Goal: Task Accomplishment & Management: Complete application form

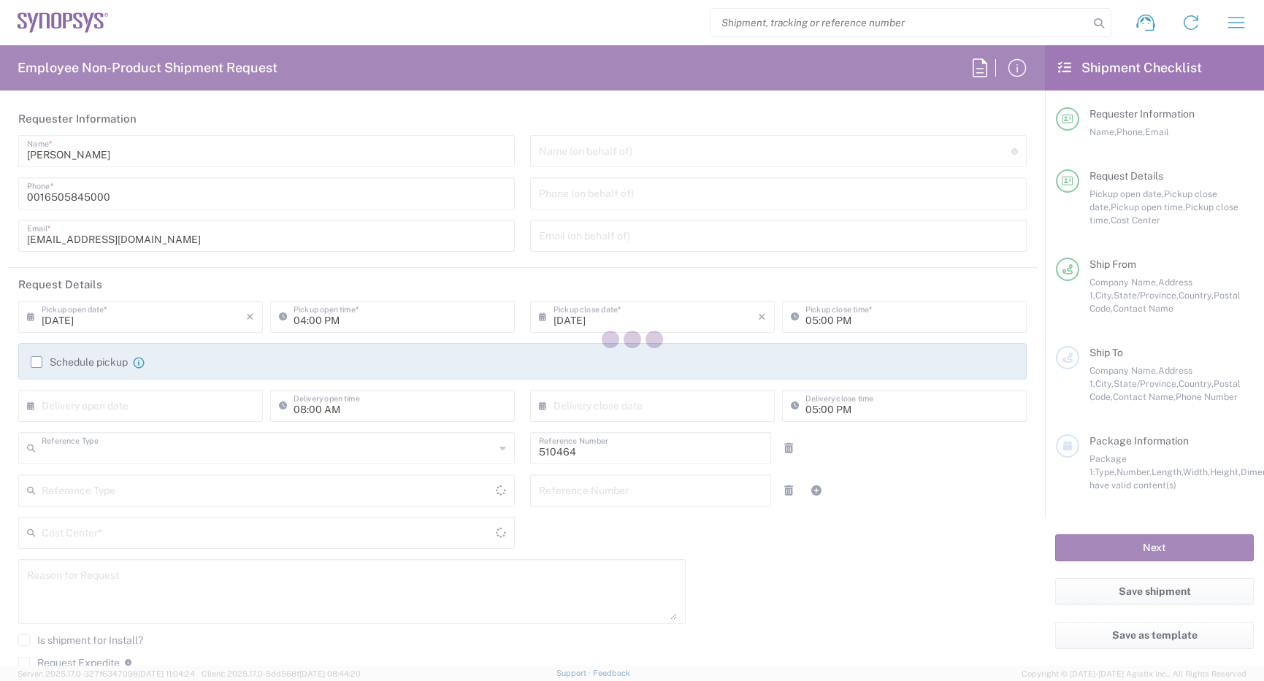
type input "Department"
type input "US01, SG, MSIP2, R&D 510464"
type input "Delivered at Place"
type input "[GEOGRAPHIC_DATA]"
type input "[US_STATE]"
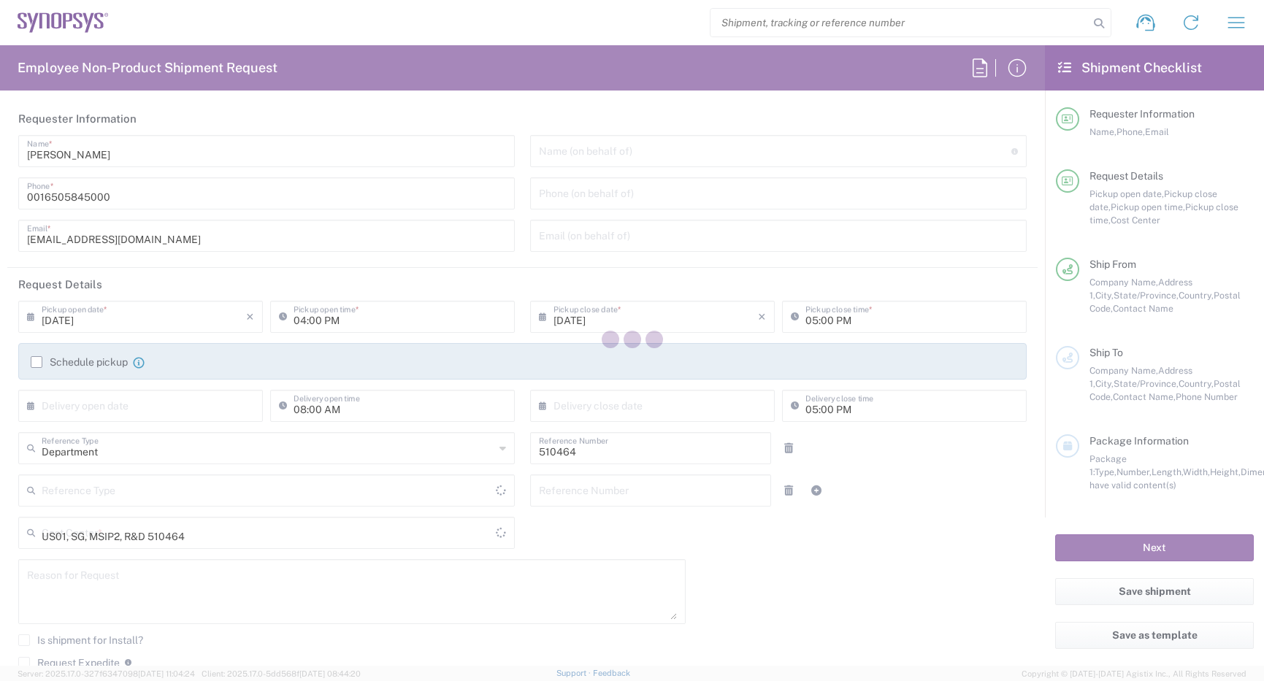
type input "[GEOGRAPHIC_DATA]"
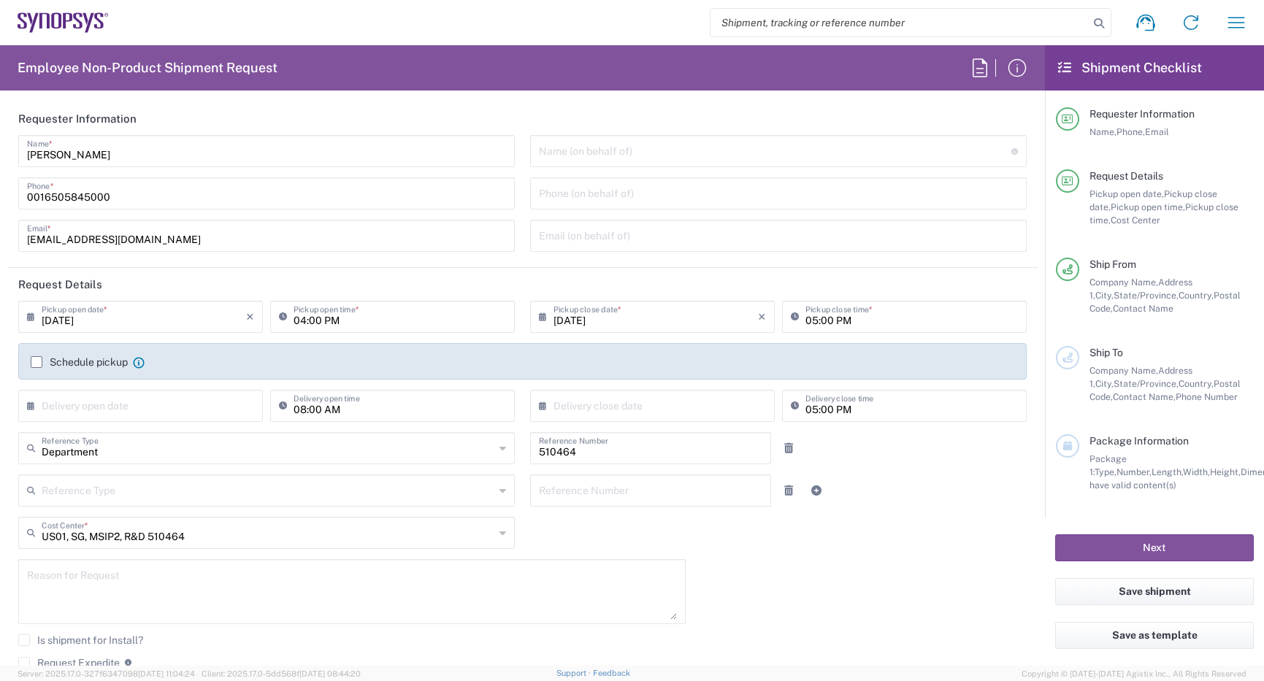
type input "Hillsboro US03"
drag, startPoint x: 139, startPoint y: 197, endPoint x: -70, endPoint y: 155, distance: 213.1
click at [0, 155] on html "Shipment request Shipment tracking Employee non-product shipment request My shi…" at bounding box center [632, 340] width 1264 height 681
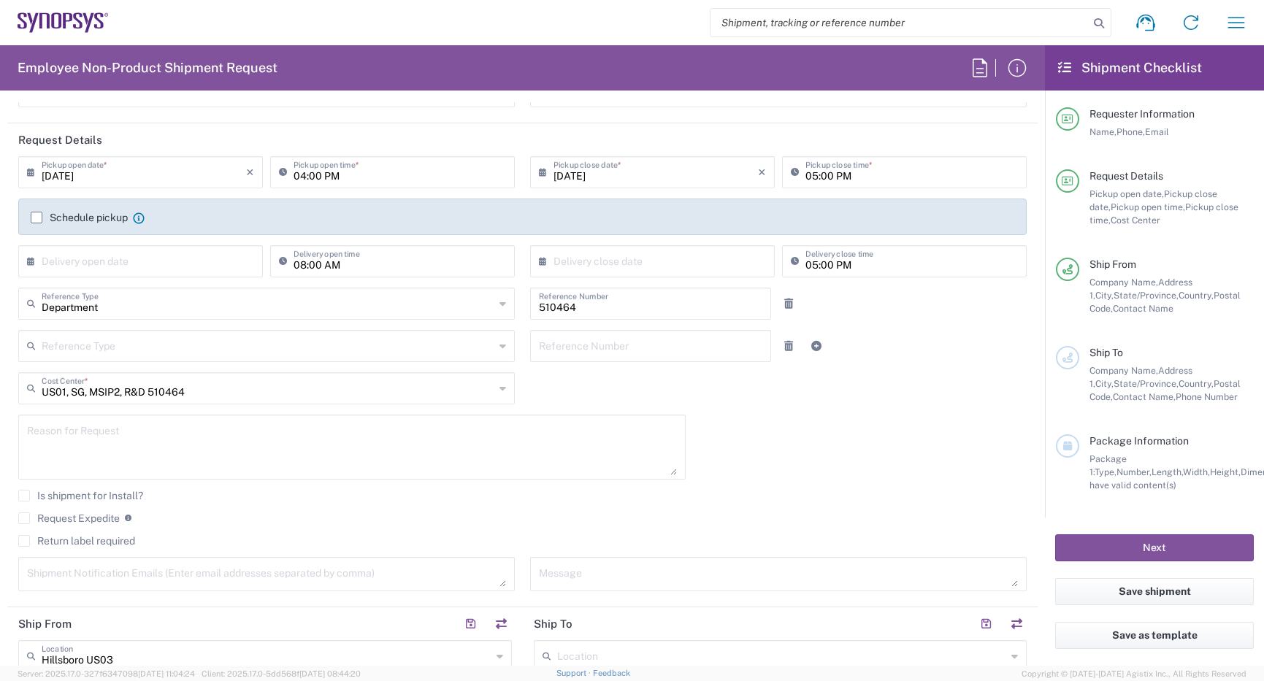
scroll to position [146, 0]
type input "[PHONE_NUMBER]"
click at [26, 519] on label "Request Expedite" at bounding box center [69, 517] width 102 height 12
click at [24, 517] on input "Request Expedite" at bounding box center [24, 517] width 0 height 0
click at [87, 449] on textarea at bounding box center [352, 446] width 650 height 56
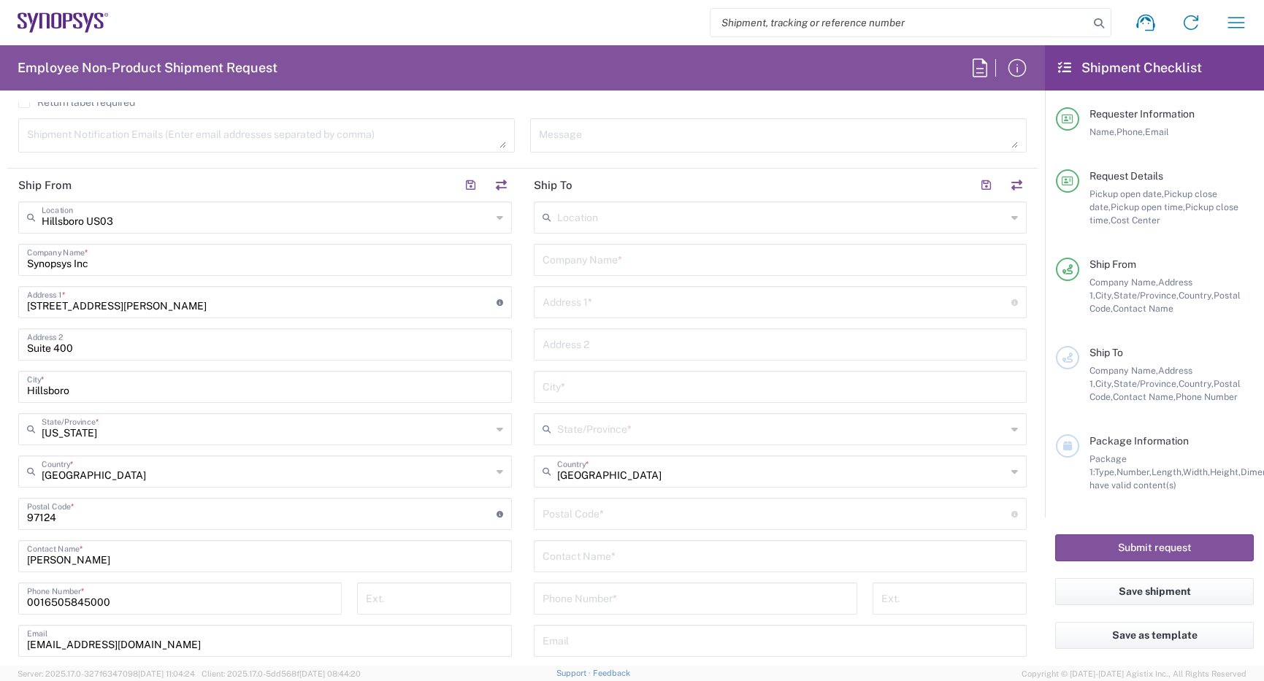
scroll to position [584, 0]
type textarea "Boards critical for PCIe7 development - [PERSON_NAME]"
click at [640, 551] on input "text" at bounding box center [781, 555] width 476 height 26
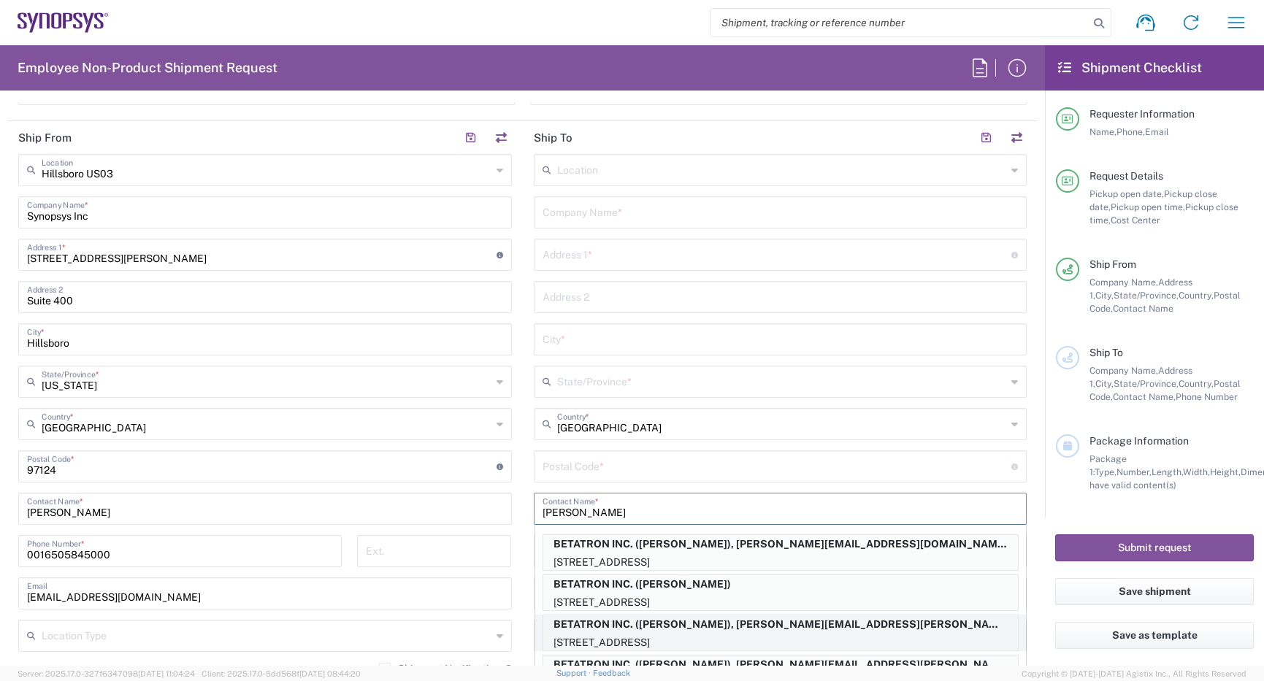
scroll to position [657, 0]
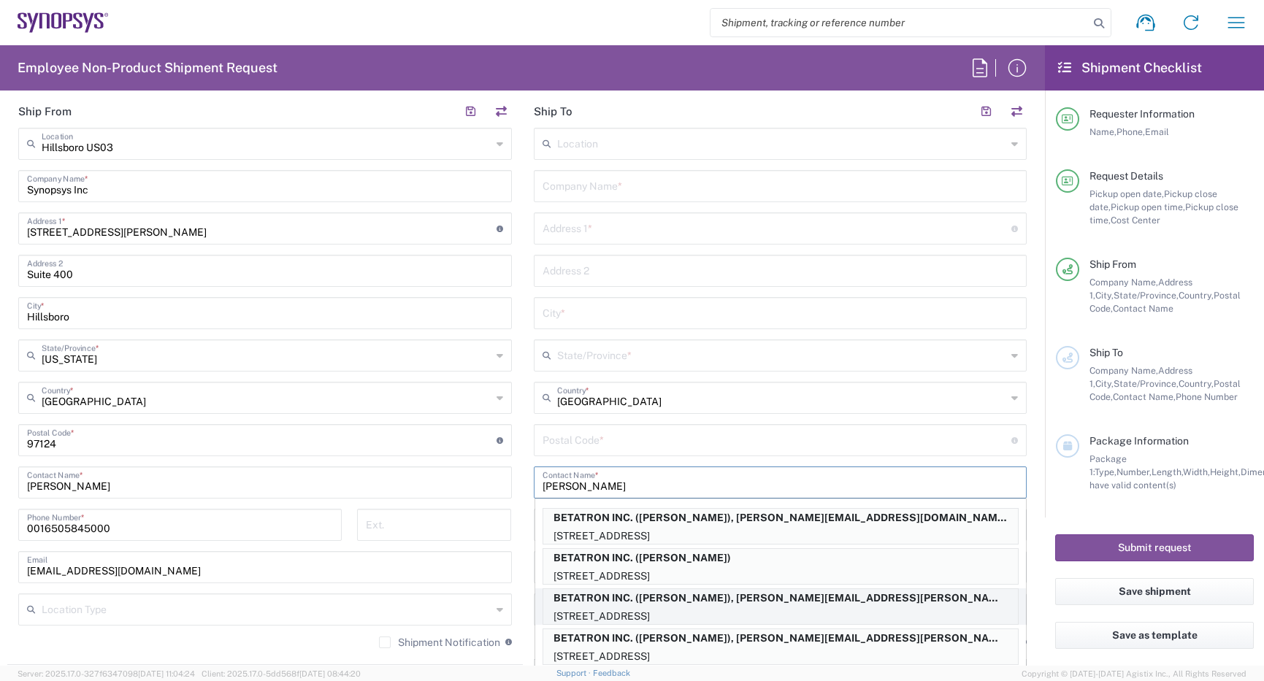
type input "[PERSON_NAME]"
click at [877, 605] on p "BETATRON INC. ([PERSON_NAME]), [PERSON_NAME][EMAIL_ADDRESS][PERSON_NAME][DOMAIN…" at bounding box center [780, 598] width 475 height 18
type input "BETATRON INC."
type input "[GEOGRAPHIC_DATA]"
type input "[GEOGRAPHIC_DATA][PERSON_NAME]"
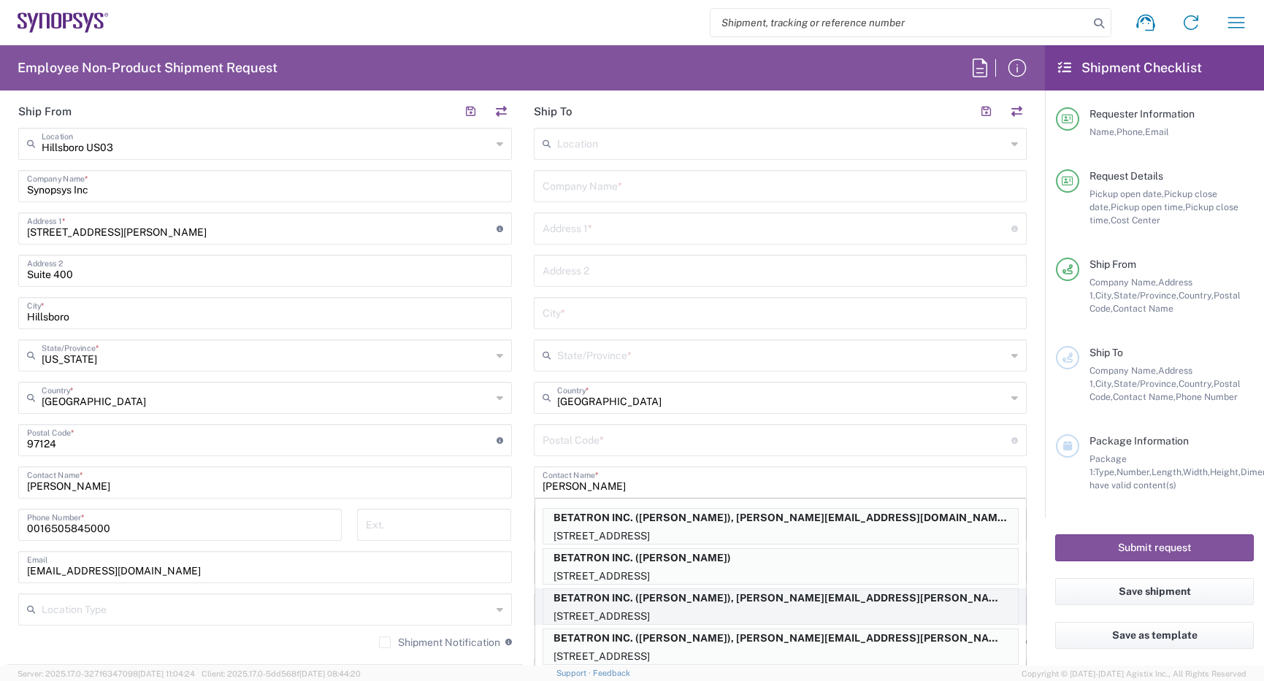
type input "[US_STATE]"
type input "95131"
type input "[PERSON_NAME]"
type input "4088061431"
type input "[PERSON_NAME][EMAIL_ADDRESS][PERSON_NAME][DOMAIN_NAME]"
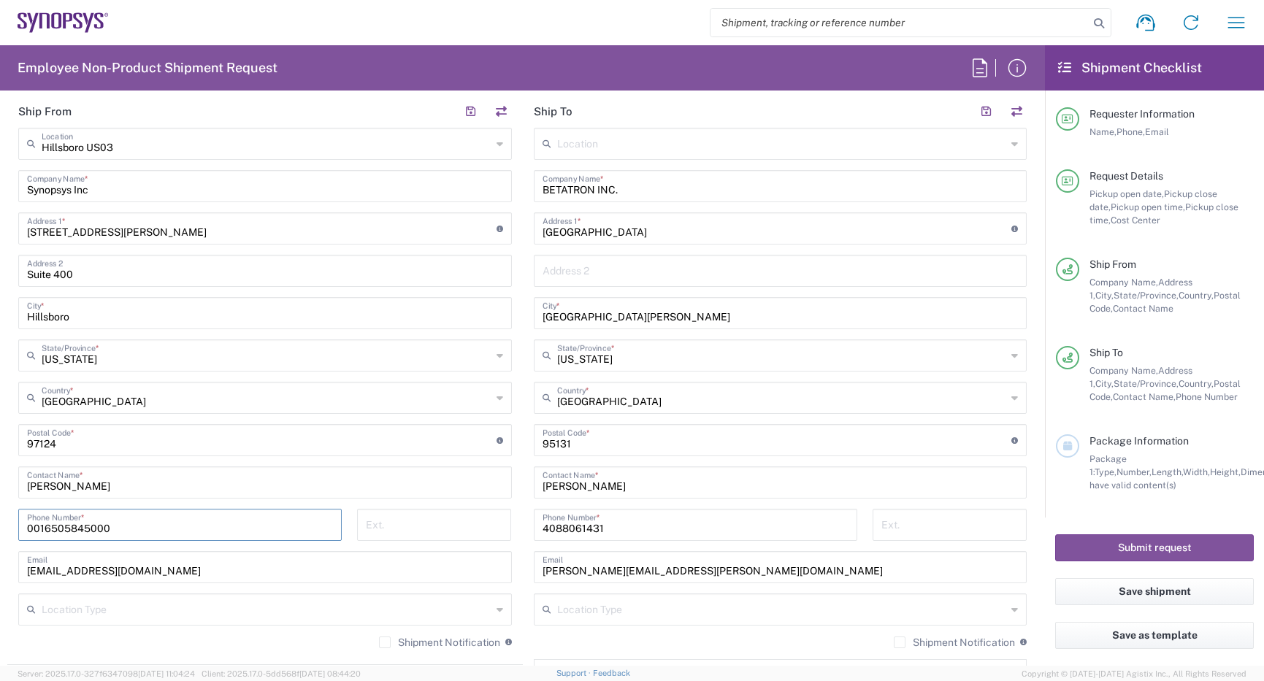
drag, startPoint x: 160, startPoint y: 533, endPoint x: -70, endPoint y: 448, distance: 245.4
click at [0, 448] on html "Shipment request Shipment tracking Employee non-product shipment request My shi…" at bounding box center [632, 340] width 1264 height 681
type input "[PHONE_NUMBER]"
drag, startPoint x: 496, startPoint y: 107, endPoint x: 502, endPoint y: 94, distance: 13.7
click at [497, 107] on button "button" at bounding box center [501, 112] width 20 height 20
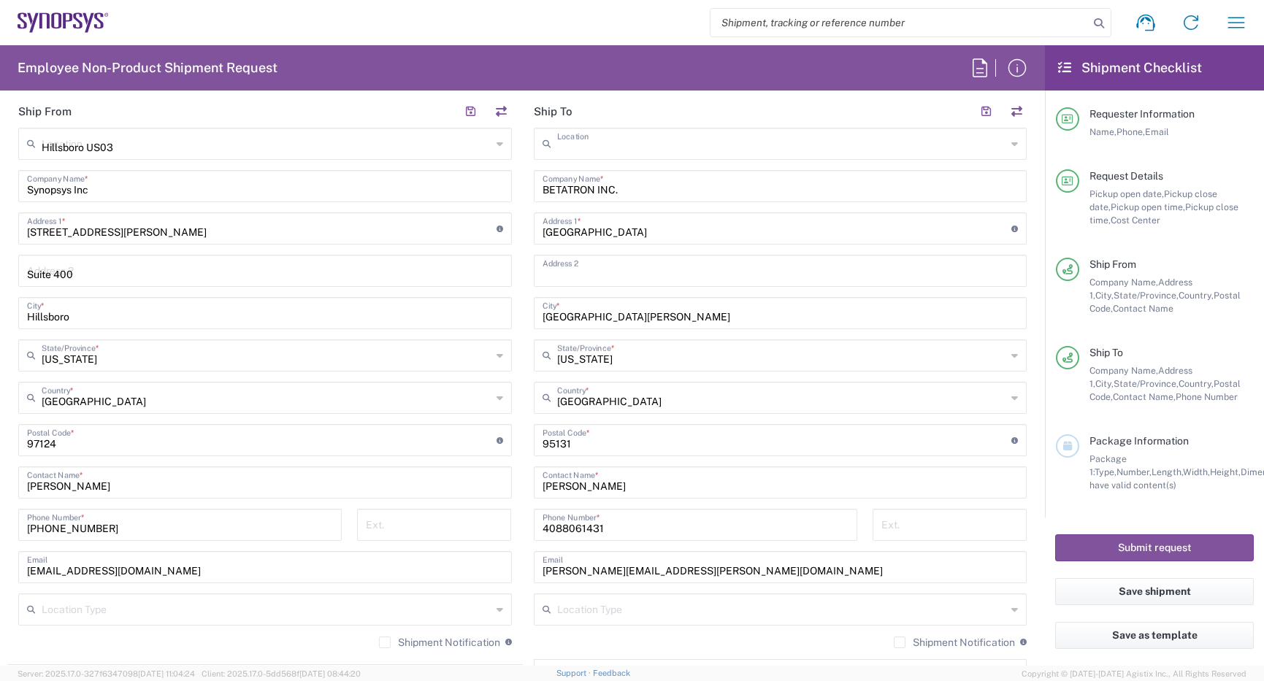
type input "BETATRON INC."
type input "[GEOGRAPHIC_DATA]"
type input "[GEOGRAPHIC_DATA][PERSON_NAME]"
type input "[US_STATE]"
type input "95131"
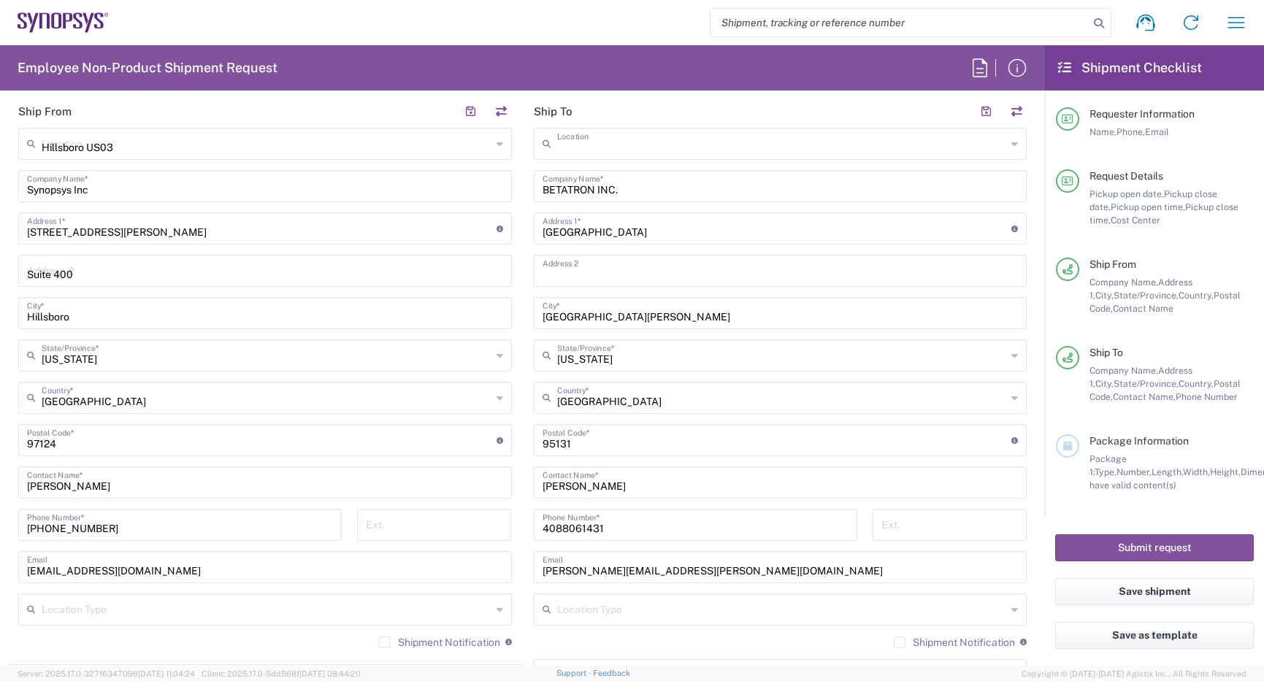
type input "[PERSON_NAME]"
type input "4088061431"
type input "[PERSON_NAME][EMAIL_ADDRESS][PERSON_NAME][DOMAIN_NAME]"
type input "Hillsboro US03"
type input "Synopsys Inc"
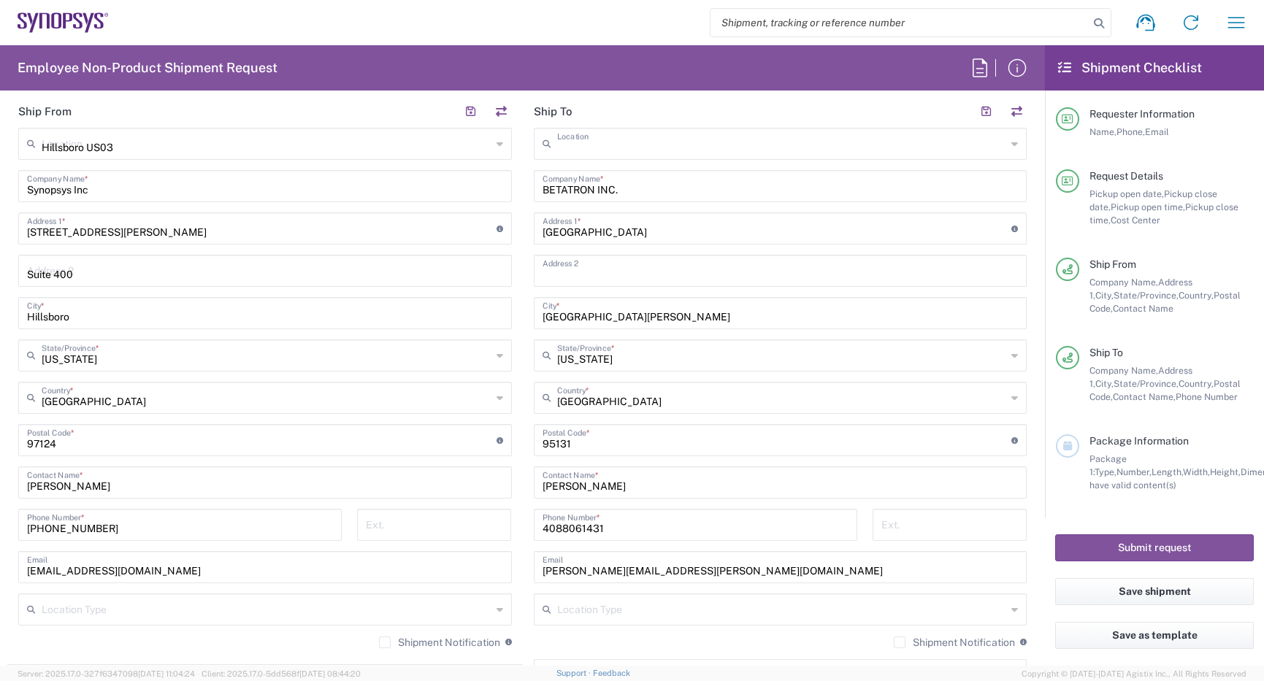
type input "[STREET_ADDRESS][PERSON_NAME]"
type input "Suite 400"
type input "Hillsboro"
type input "[US_STATE]"
type input "97124"
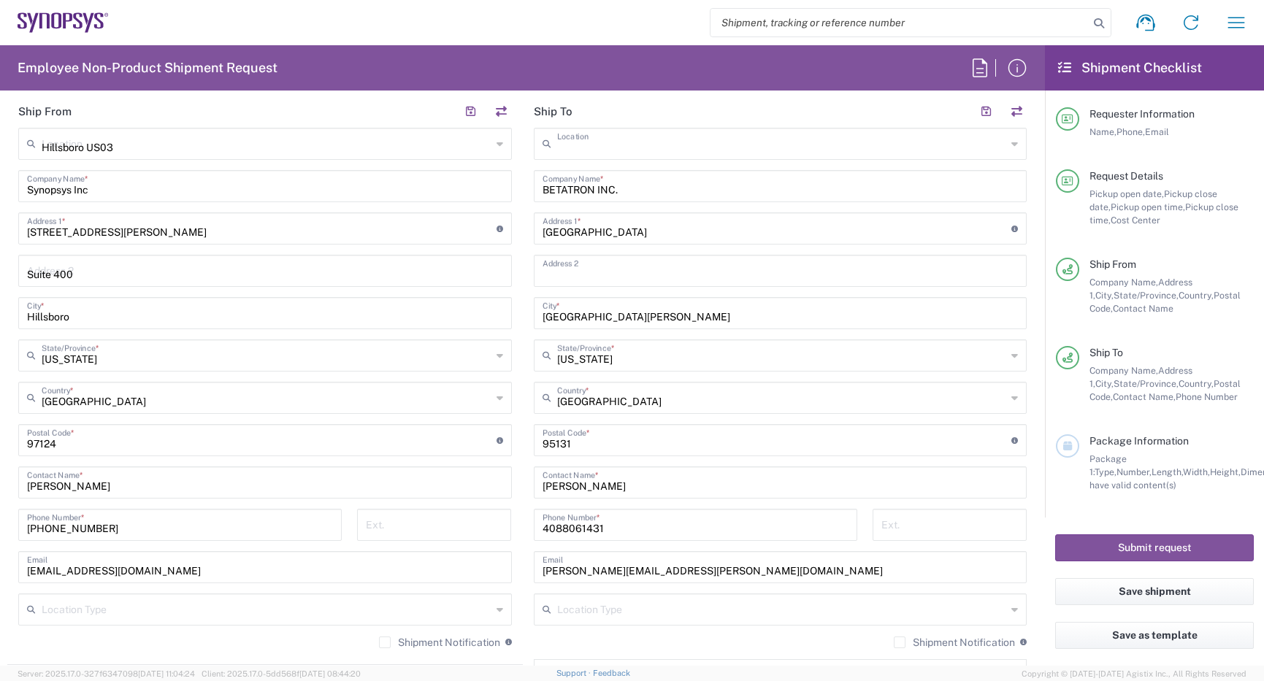
type input "[PERSON_NAME]"
type input "[PHONE_NUMBER]"
type input "[EMAIL_ADDRESS][DOMAIN_NAME]"
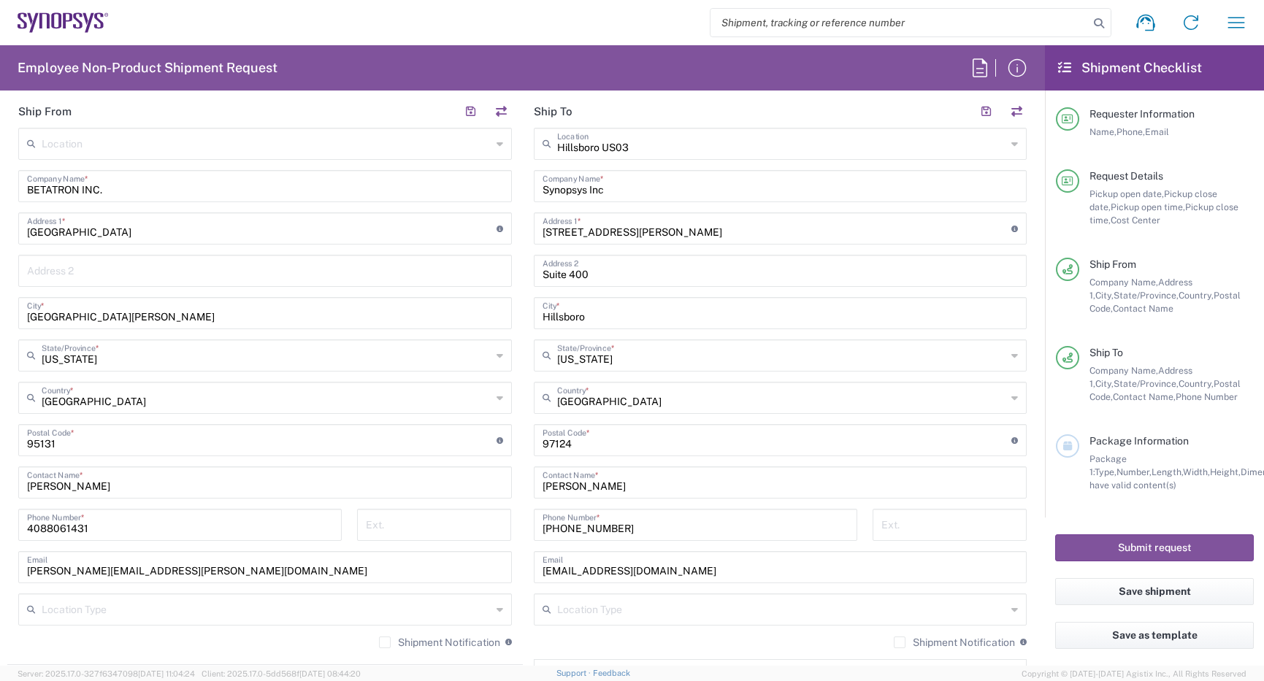
click at [383, 646] on label "Shipment Notification" at bounding box center [439, 643] width 121 height 12
click at [385, 643] on input "Shipment Notification" at bounding box center [385, 643] width 0 height 0
click at [894, 645] on label "Shipment Notification" at bounding box center [954, 643] width 121 height 12
click at [900, 643] on input "Shipment Notification" at bounding box center [900, 643] width 0 height 0
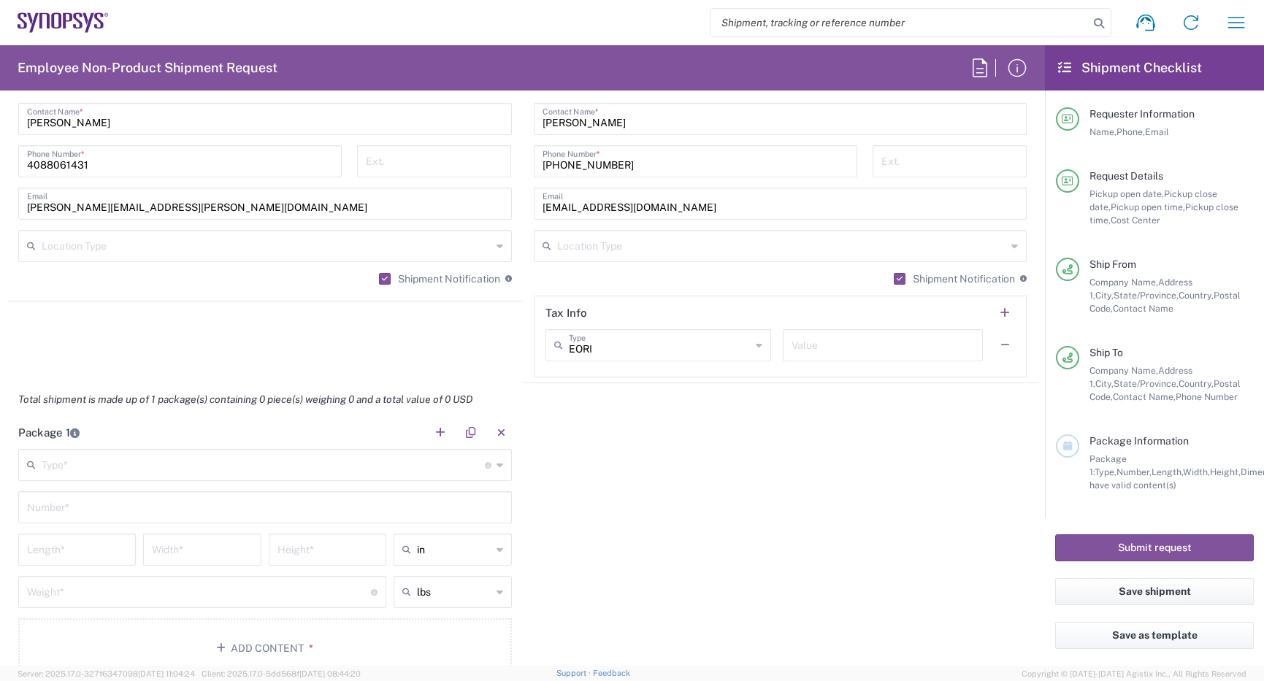
scroll to position [1022, 0]
click at [395, 470] on input "text" at bounding box center [263, 463] width 443 height 26
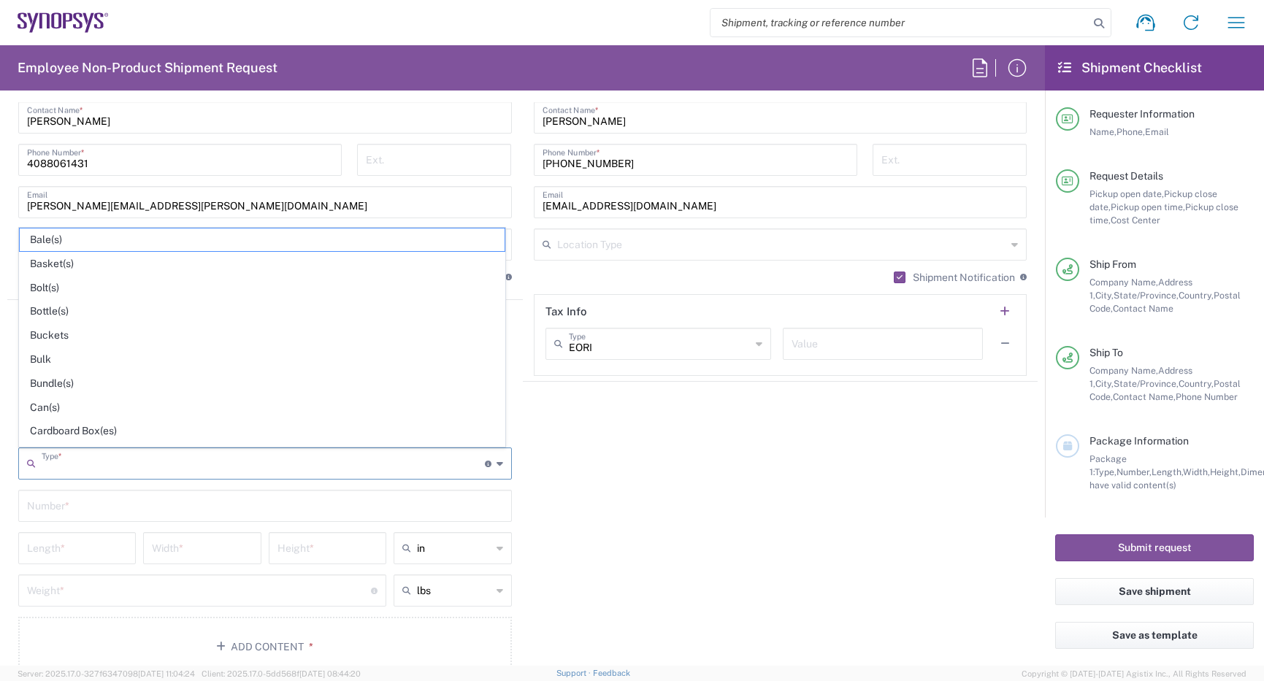
click at [82, 431] on span "Cardboard Box(es)" at bounding box center [262, 431] width 485 height 23
type input "Cardboard Box(es)"
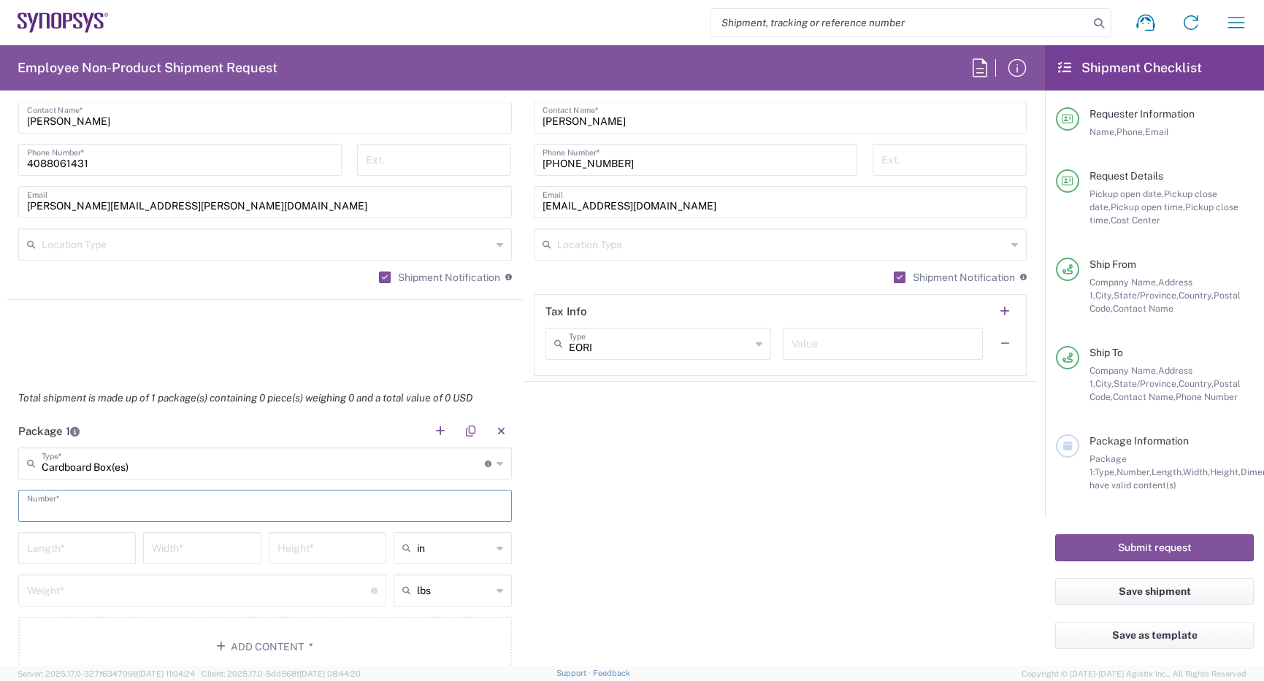
click at [155, 513] on input "text" at bounding box center [265, 505] width 476 height 26
type input "1"
click at [87, 551] on input "number" at bounding box center [77, 548] width 100 height 26
type input "12"
type input "9"
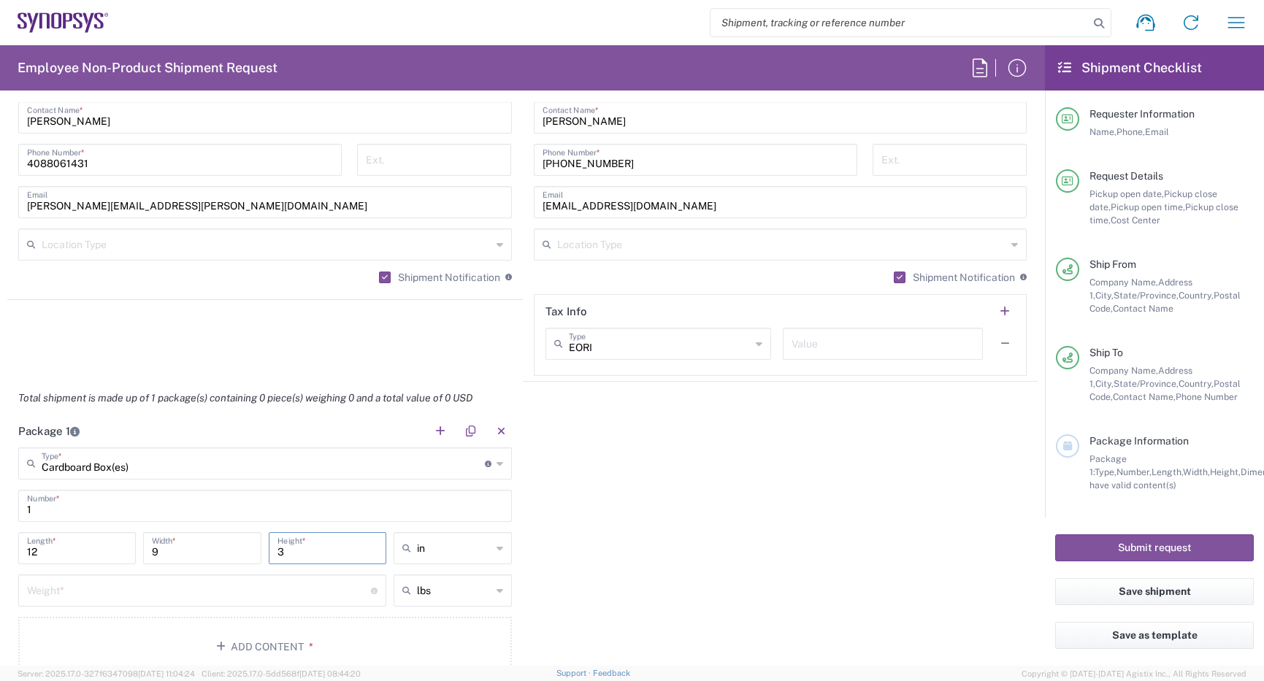
type input "3"
click at [225, 600] on input "number" at bounding box center [199, 590] width 344 height 26
type input "1"
type input "2"
click at [301, 625] on button "Add Content *" at bounding box center [265, 647] width 494 height 60
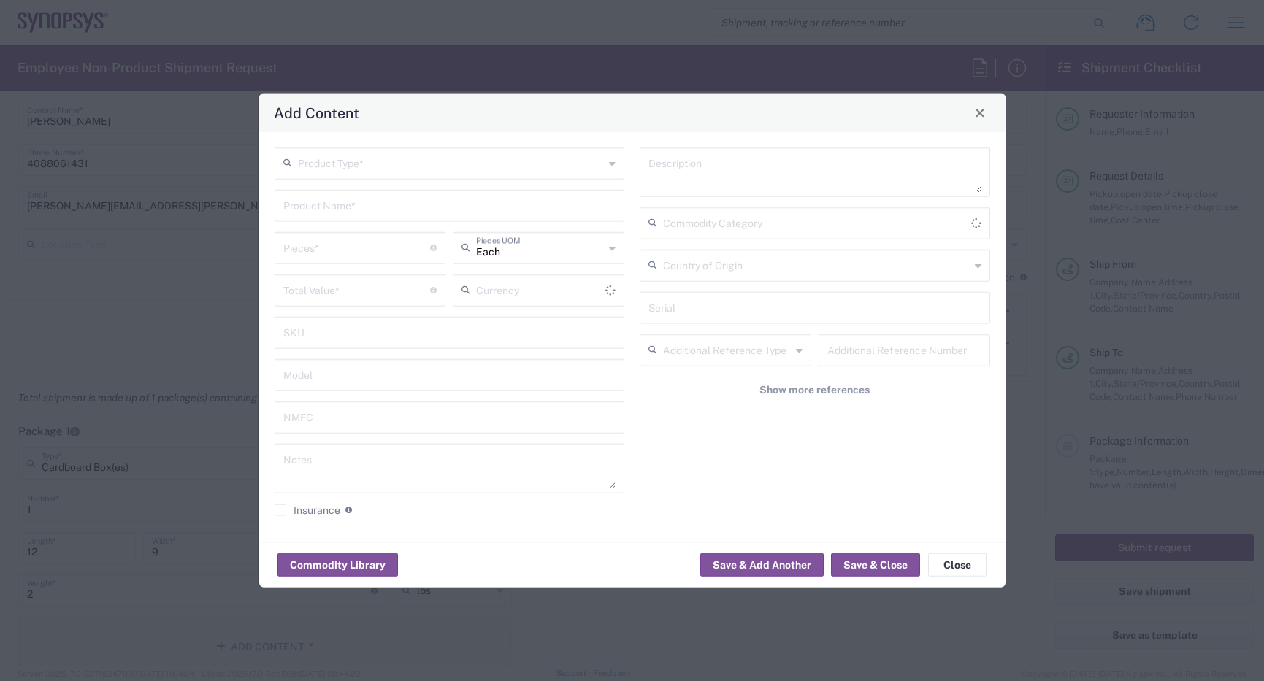
type input "US Dollar"
click at [418, 163] on input "text" at bounding box center [451, 162] width 307 height 26
click at [396, 218] on span "General Commodity" at bounding box center [450, 218] width 348 height 23
type input "General Commodity"
click at [393, 210] on input "text" at bounding box center [449, 204] width 333 height 26
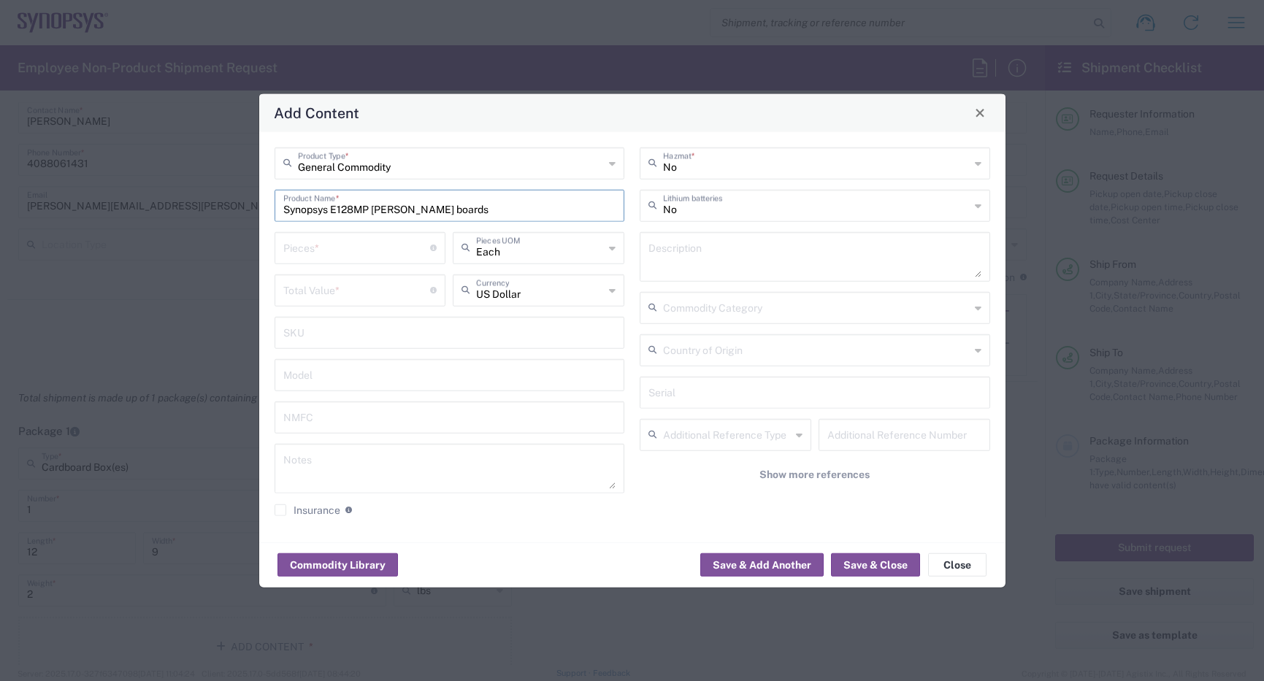
type input "Synopsys E128MP [PERSON_NAME] boards"
click at [780, 248] on textarea at bounding box center [814, 256] width 333 height 41
type textarea "Circuit board"
click at [399, 231] on div "Pieces * Number of pieces inside all the packages" at bounding box center [361, 247] width 172 height 32
type input "2"
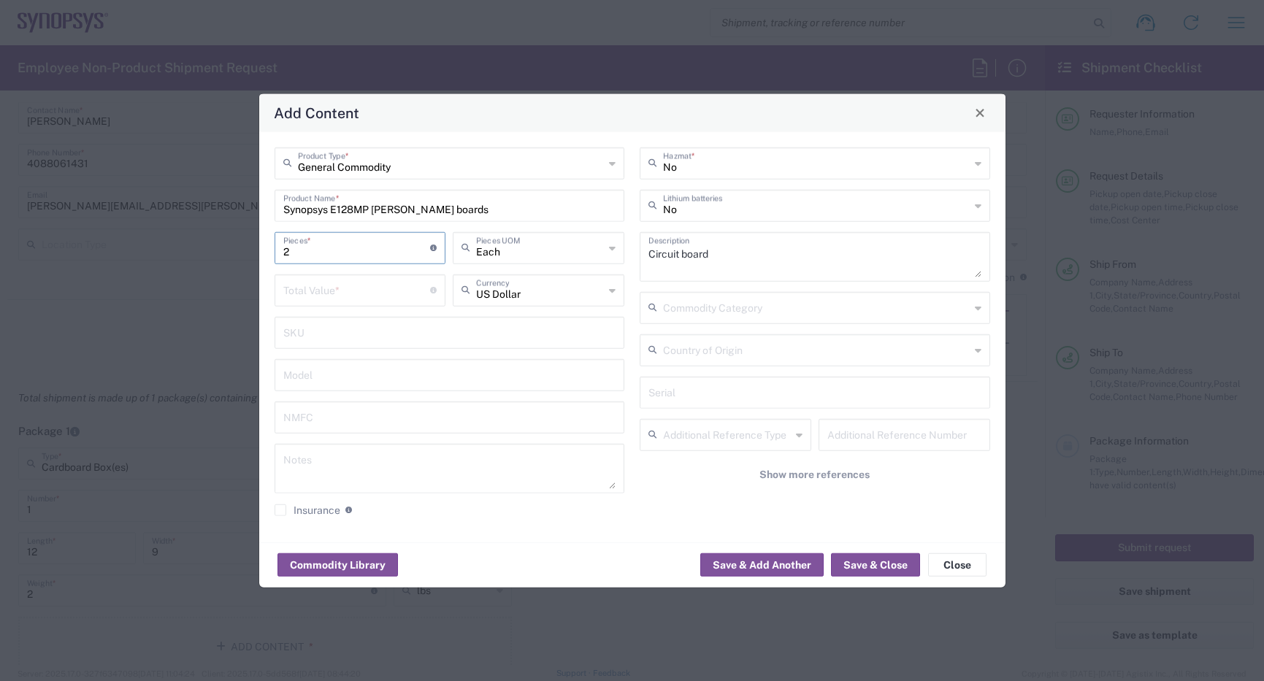
drag, startPoint x: 351, startPoint y: 289, endPoint x: 424, endPoint y: 253, distance: 82.0
click at [353, 288] on input "number" at bounding box center [357, 289] width 148 height 26
type input "20000"
click at [900, 566] on button "Save & Close" at bounding box center [875, 565] width 89 height 23
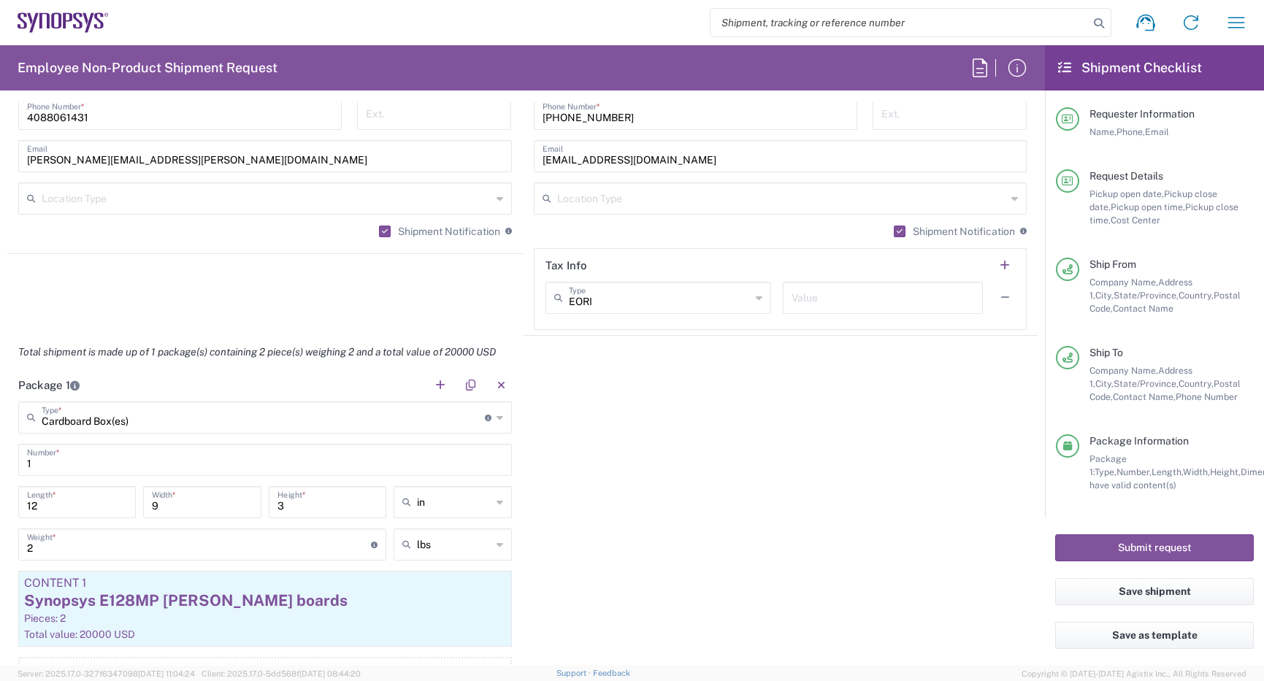
scroll to position [1241, 0]
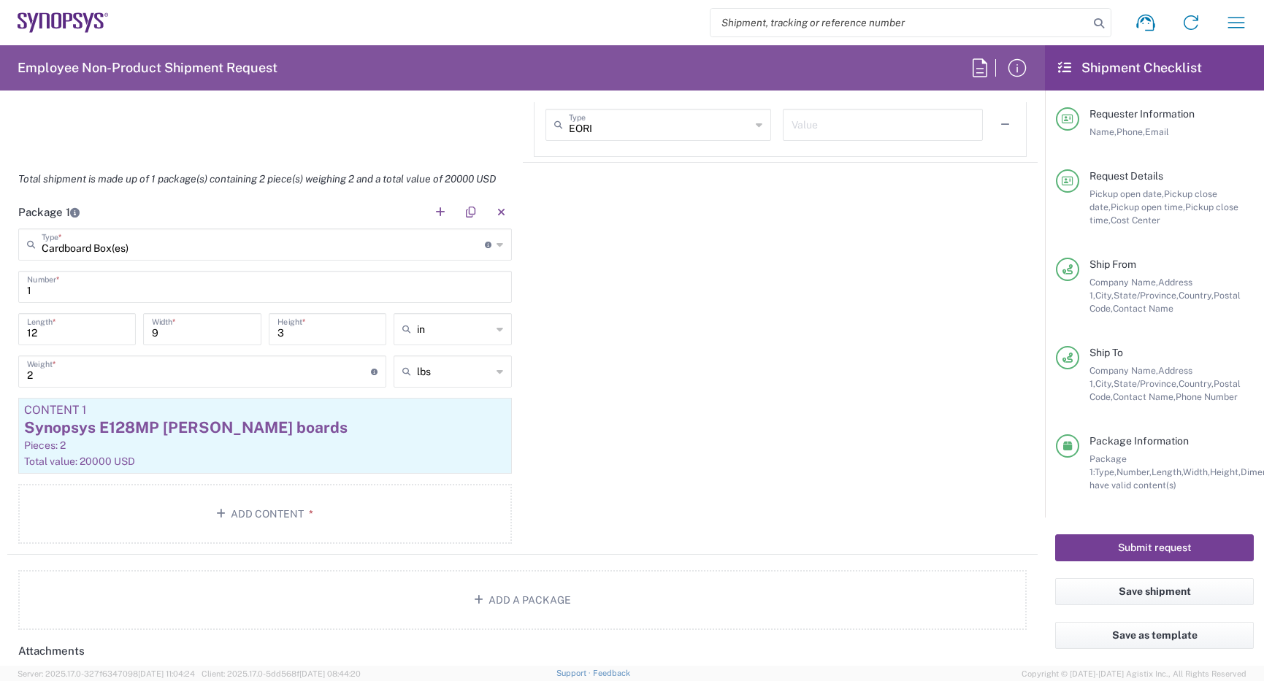
click at [1178, 545] on button "Submit request" at bounding box center [1154, 548] width 199 height 27
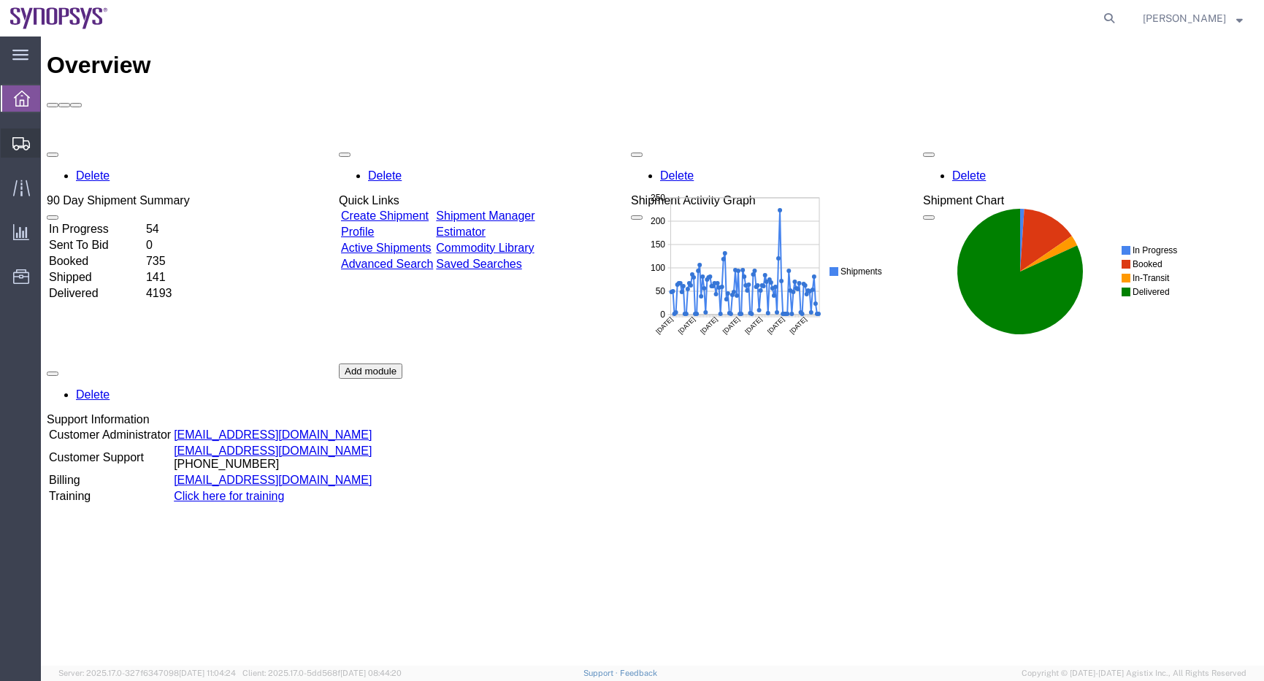
click at [0, 0] on span "Shipment Manager" at bounding box center [0, 0] width 0 height 0
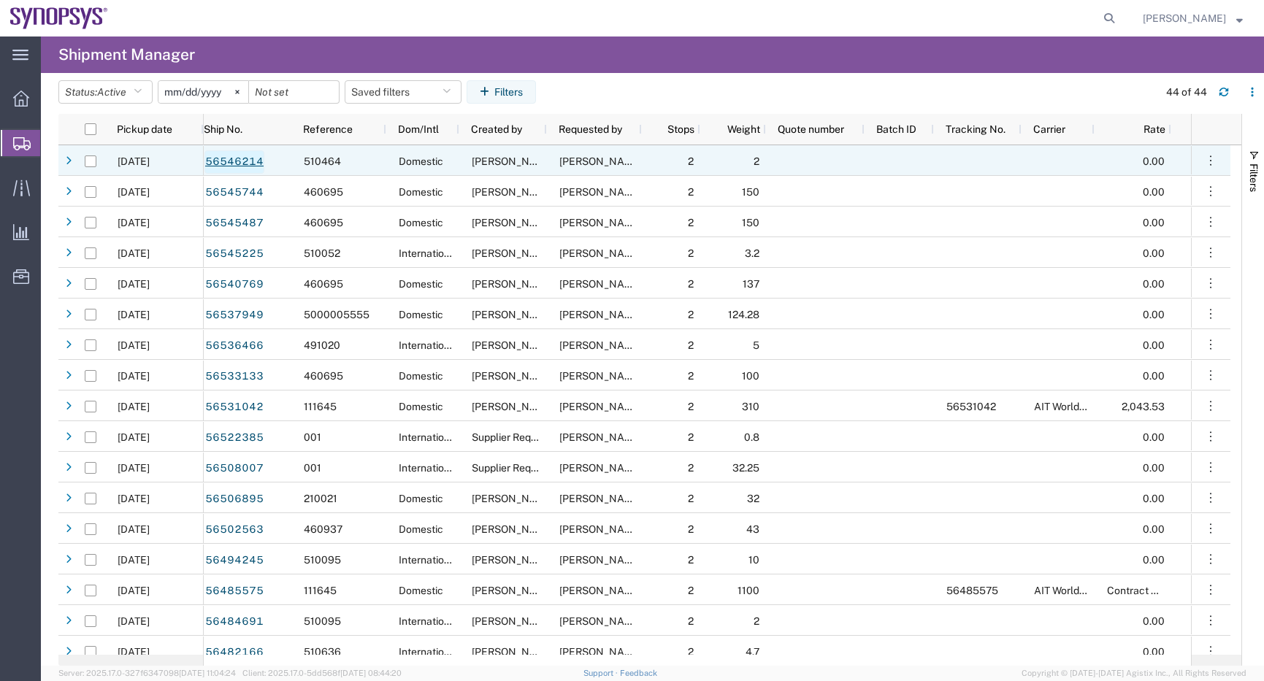
click at [231, 161] on link "56546214" at bounding box center [234, 161] width 60 height 23
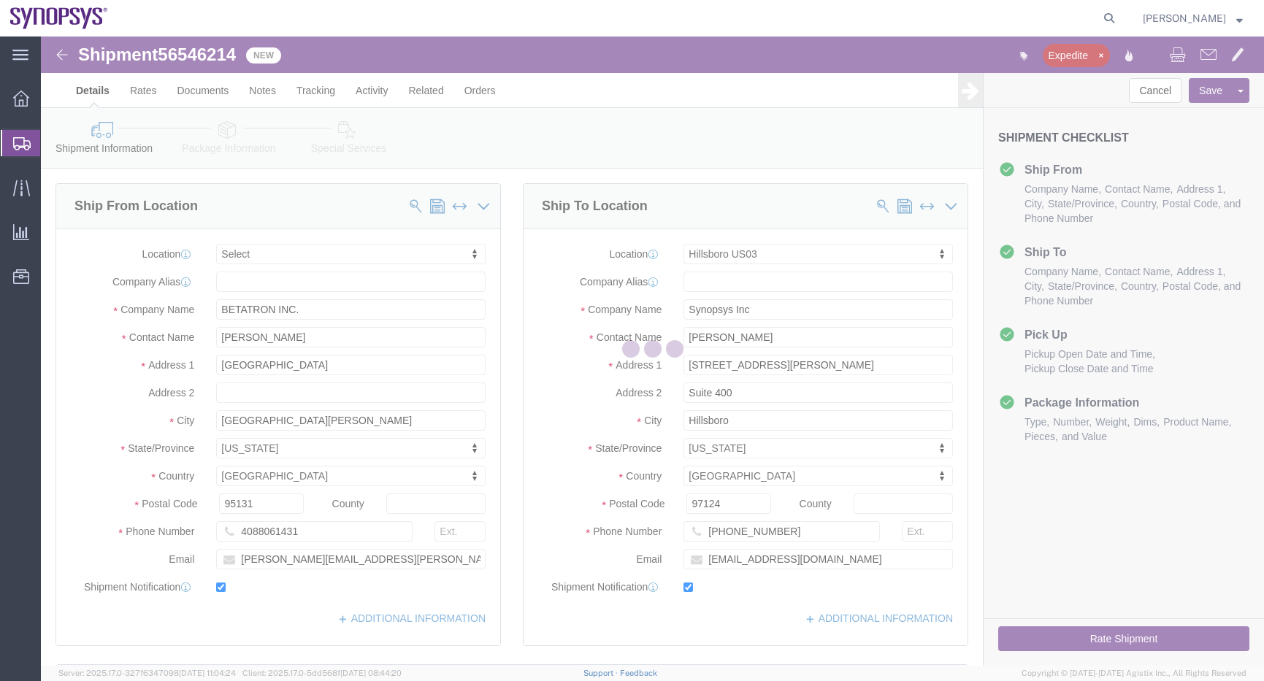
select select
select select "63190"
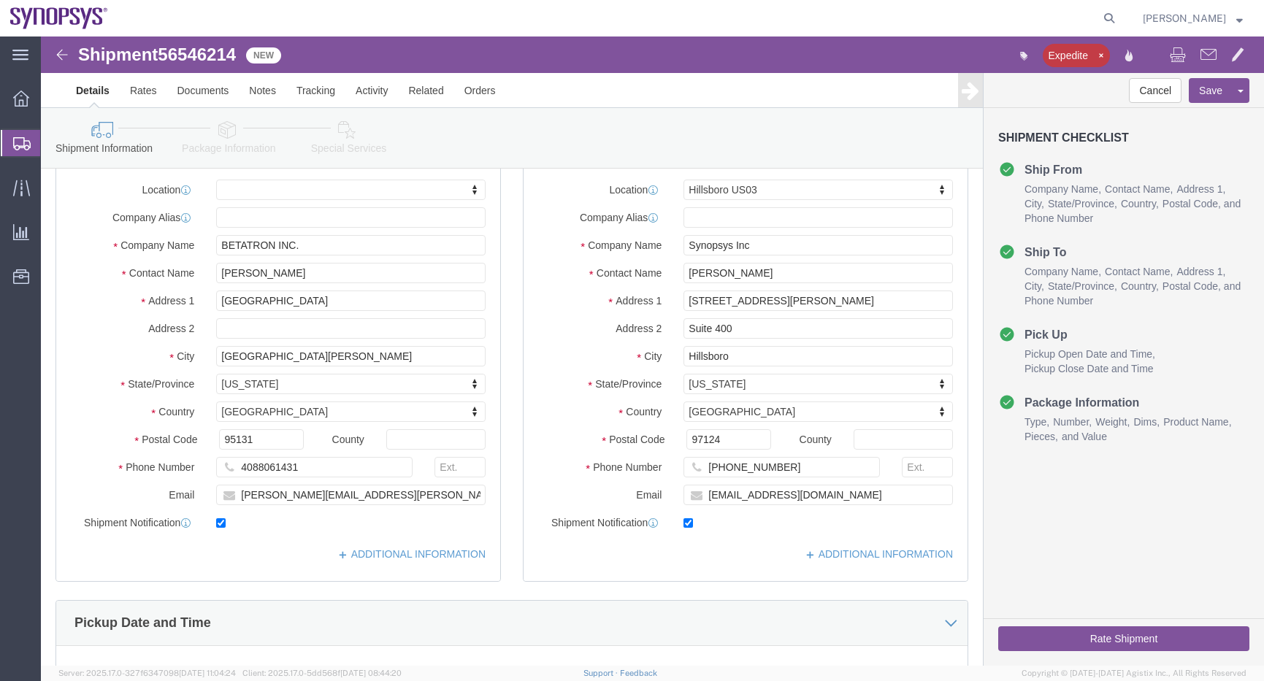
scroll to position [219, 0]
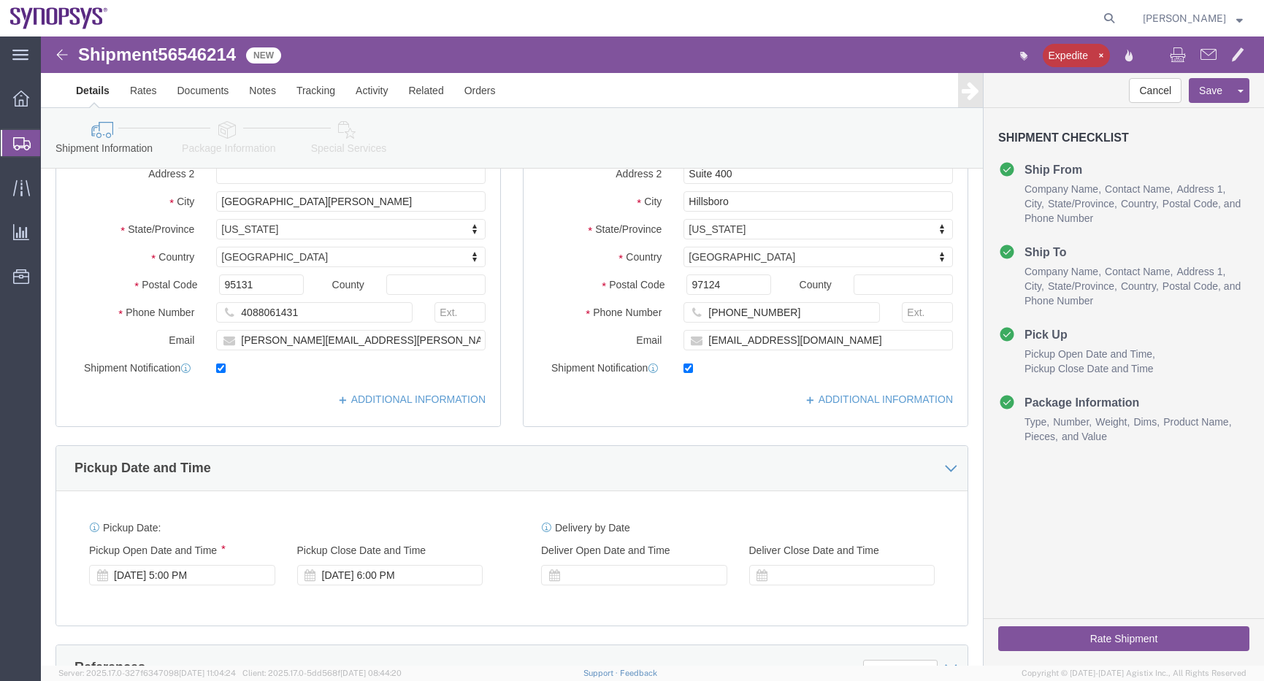
click button "Rate Shipment"
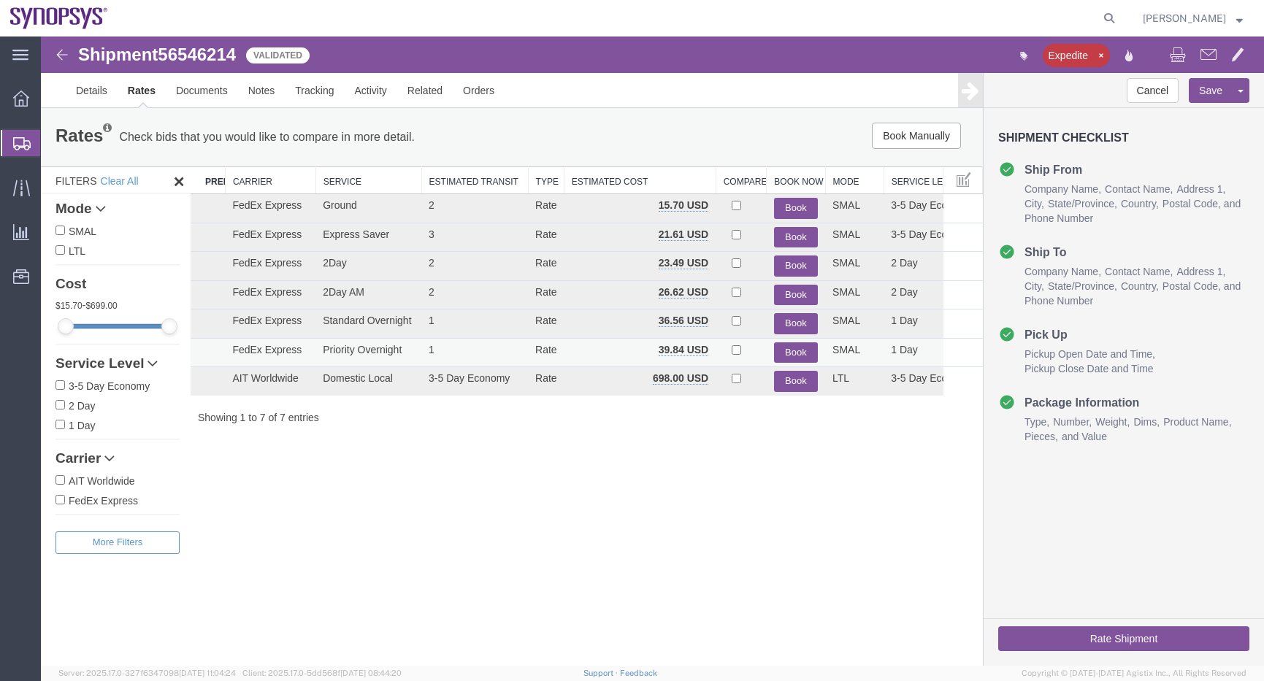
click at [805, 351] on button "Book" at bounding box center [796, 353] width 44 height 21
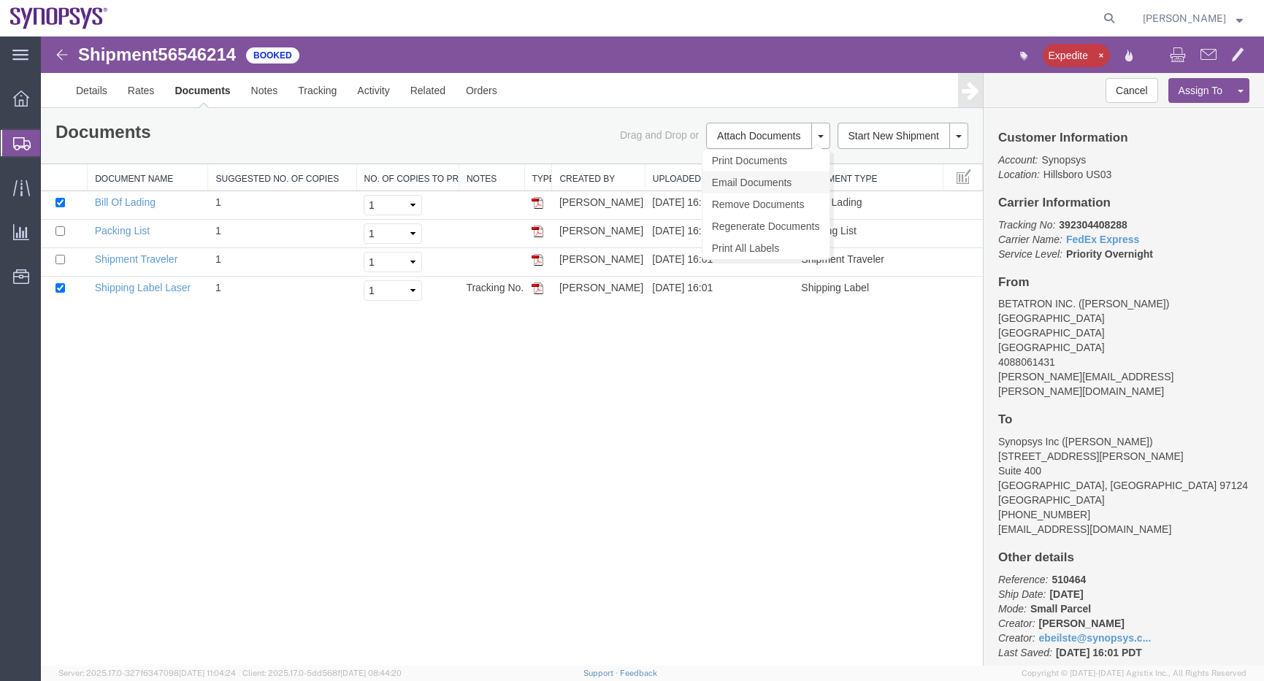
click at [777, 181] on link "Email Documents" at bounding box center [766, 183] width 127 height 22
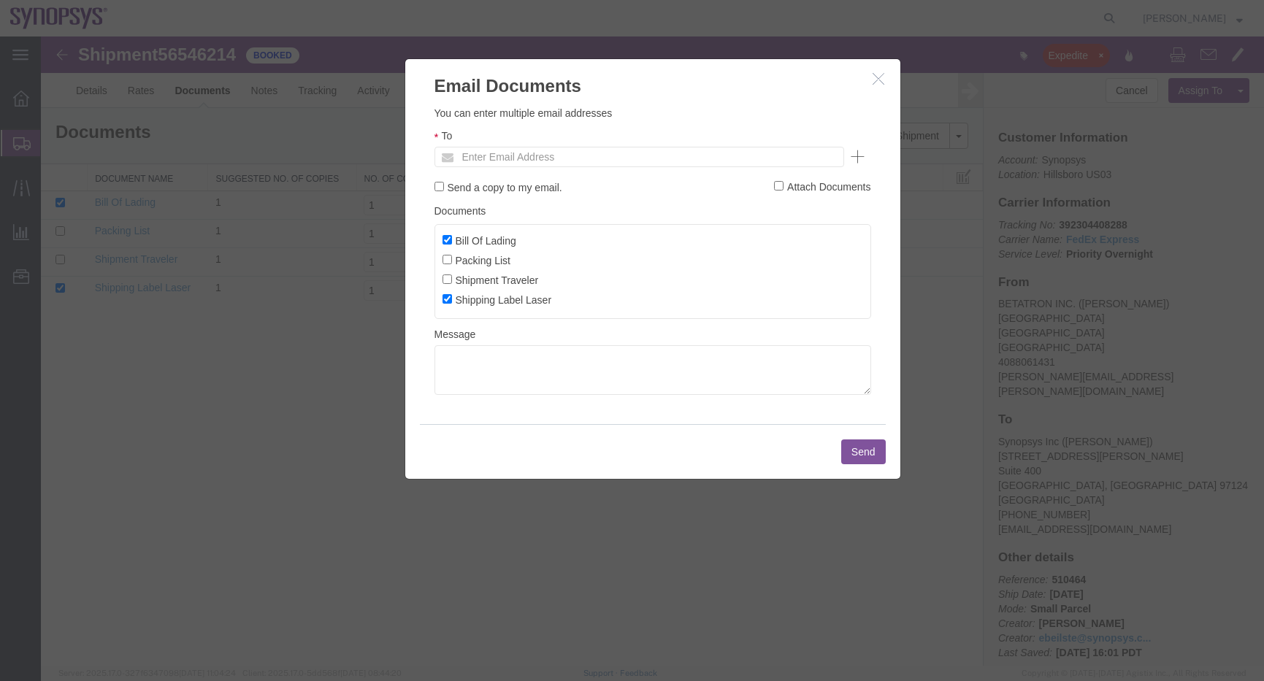
click at [776, 156] on ul "Enter Email Address" at bounding box center [640, 157] width 410 height 20
paste input "[PERSON_NAME][EMAIL_ADDRESS][PERSON_NAME][DOMAIN_NAME]"
type input "[PERSON_NAME][EMAIL_ADDRESS][PERSON_NAME][DOMAIN_NAME]"
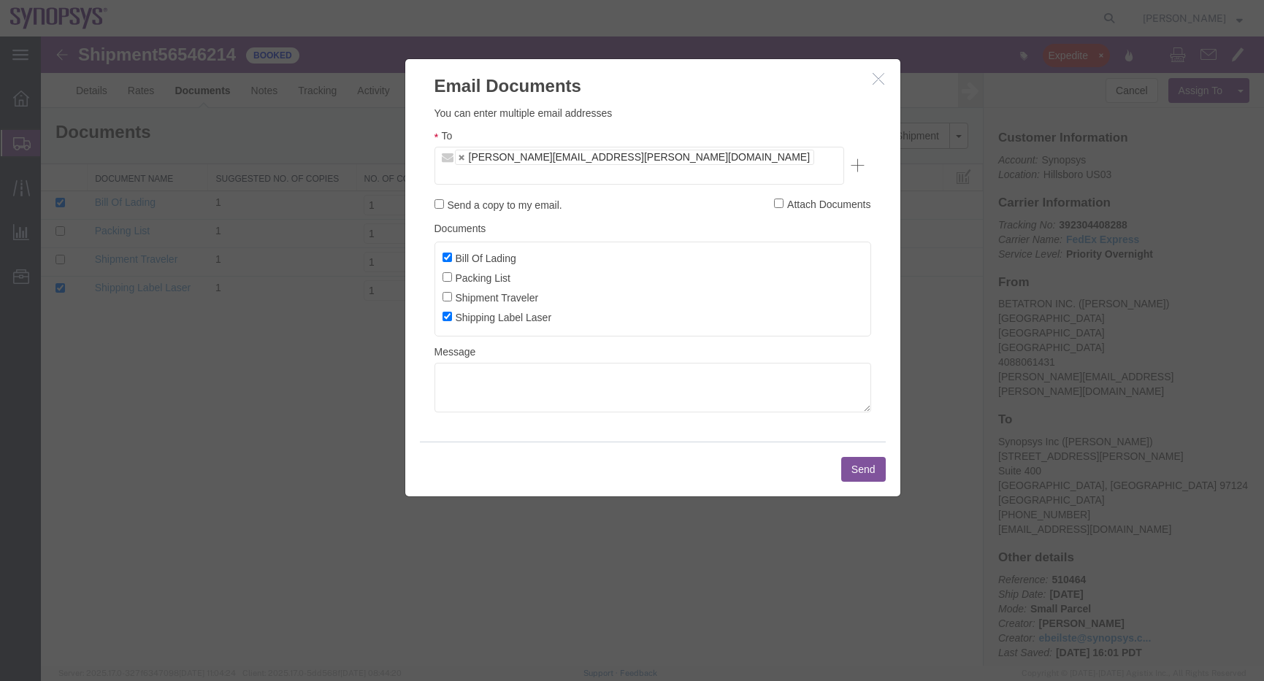
click at [867, 457] on button "Send" at bounding box center [863, 469] width 45 height 25
